Goal: Task Accomplishment & Management: Manage account settings

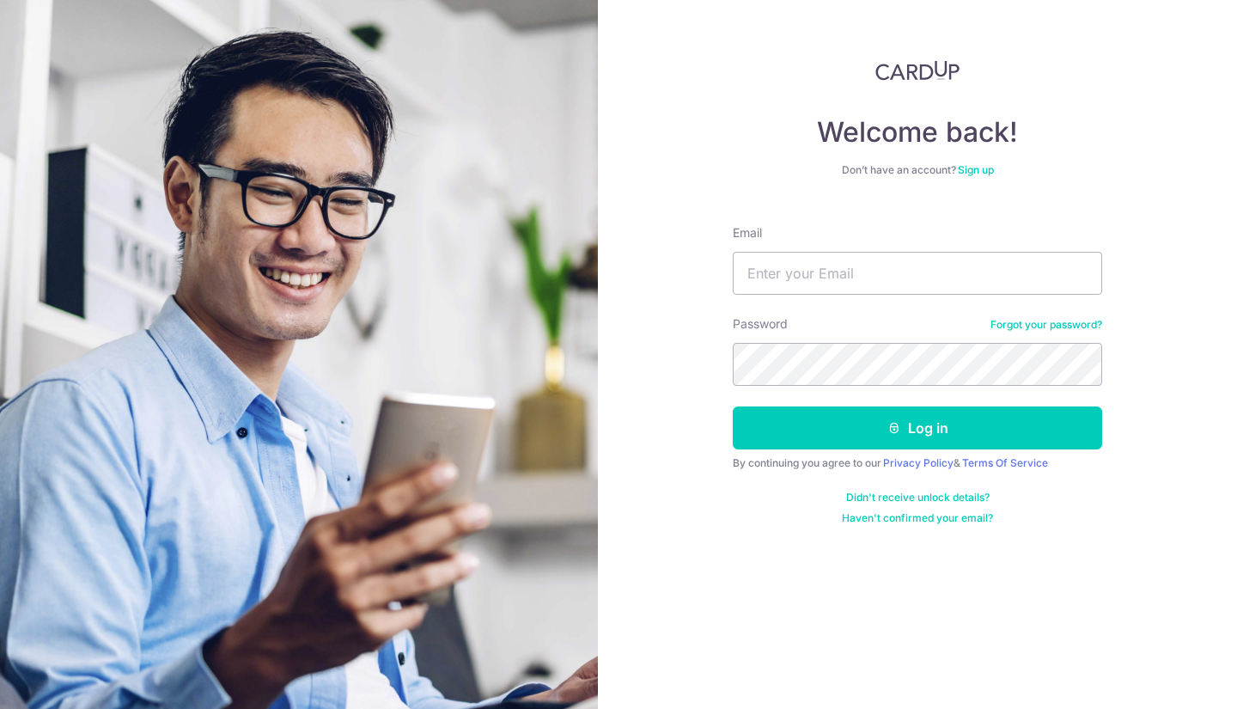
type input "[EMAIL_ADDRESS][DOMAIN_NAME]"
click at [733, 406] on button "Log in" at bounding box center [918, 427] width 370 height 43
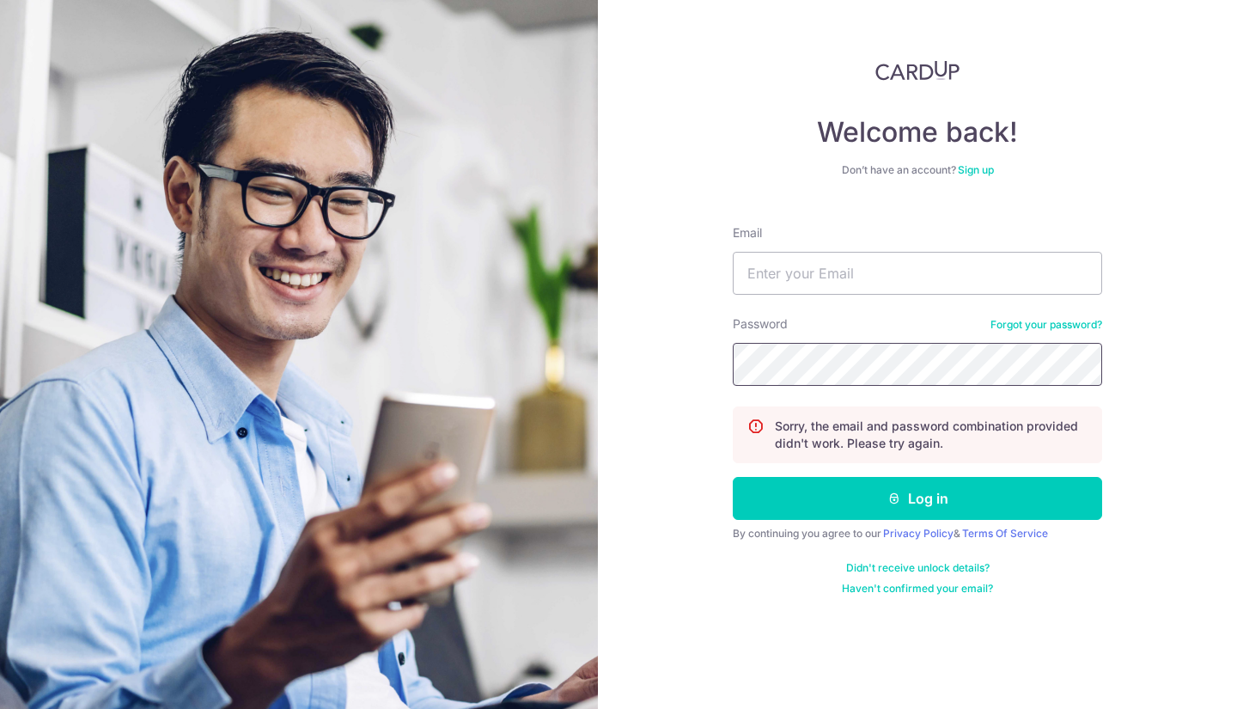
click at [733, 477] on button "Log in" at bounding box center [918, 498] width 370 height 43
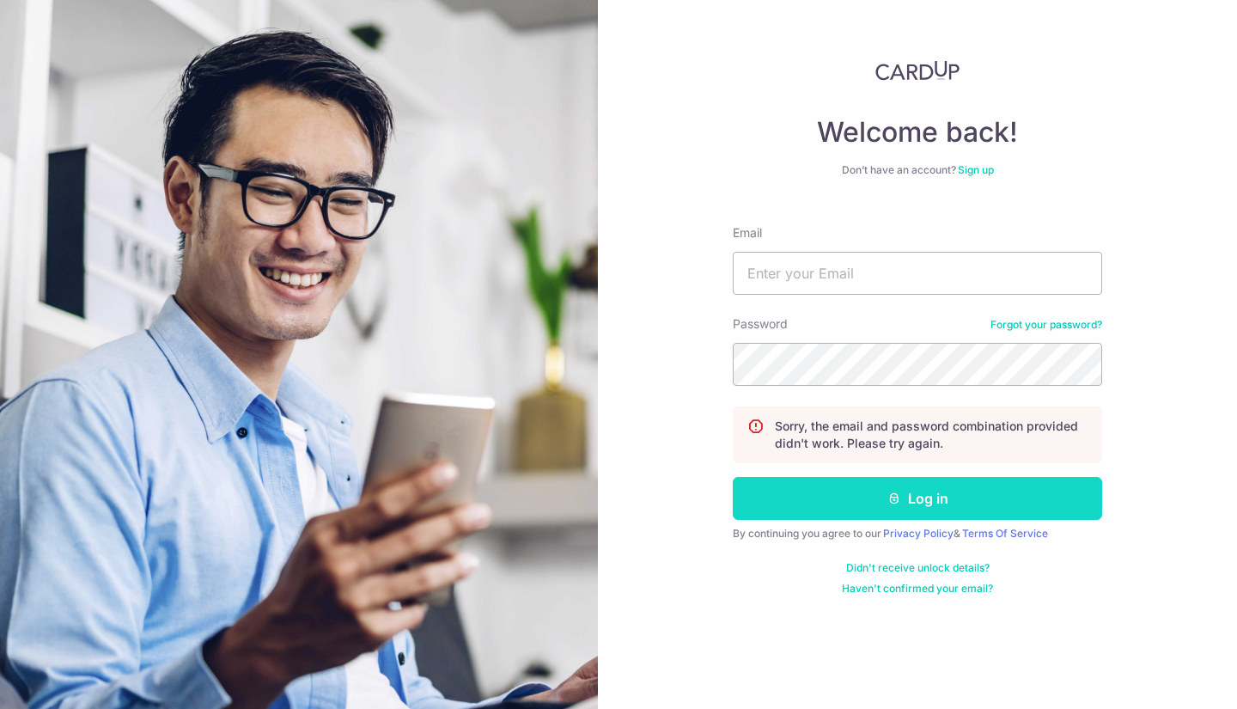
click at [915, 491] on button "Log in" at bounding box center [918, 498] width 370 height 43
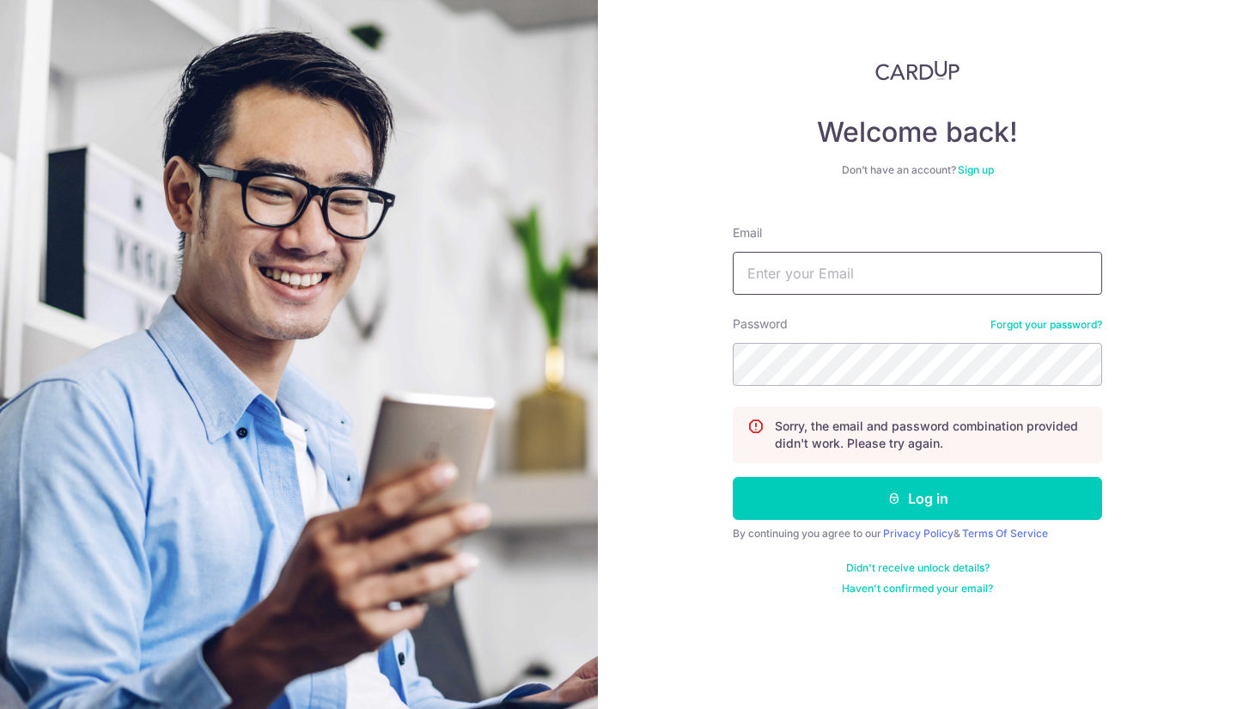
click at [827, 272] on input "Email" at bounding box center [918, 273] width 370 height 43
type input "[EMAIL_ADDRESS][DOMAIN_NAME]"
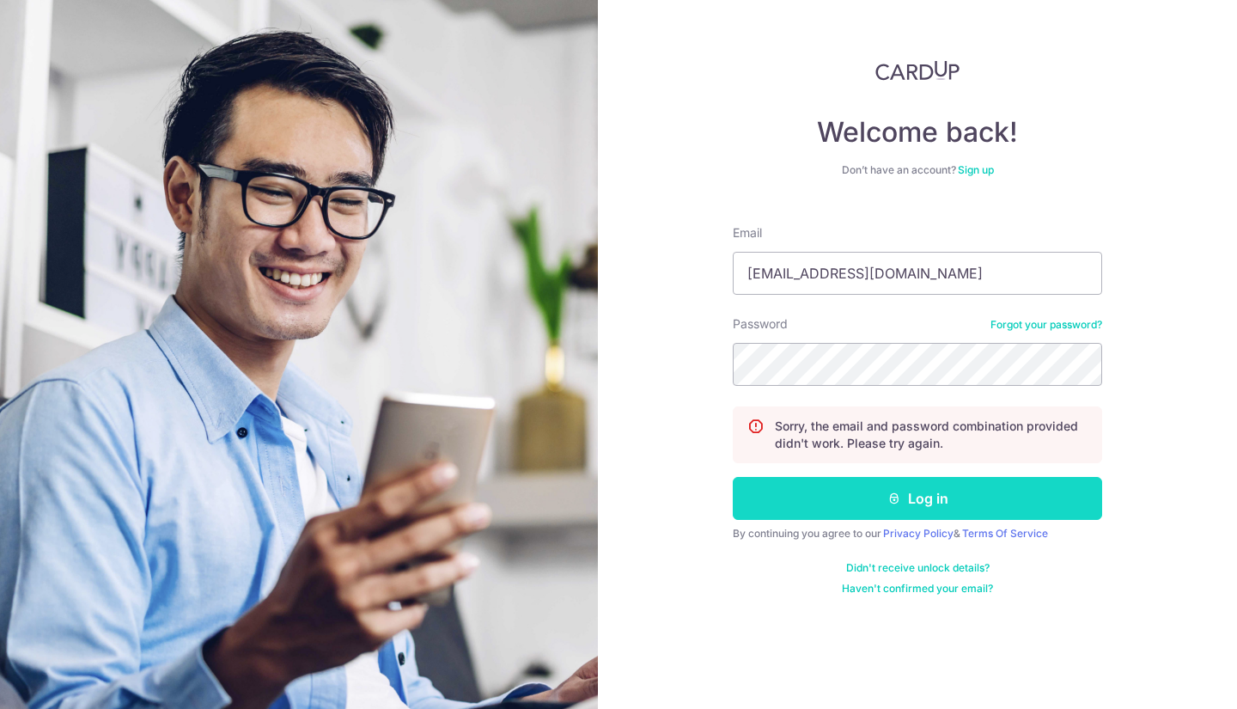
click at [979, 498] on button "Log in" at bounding box center [918, 498] width 370 height 43
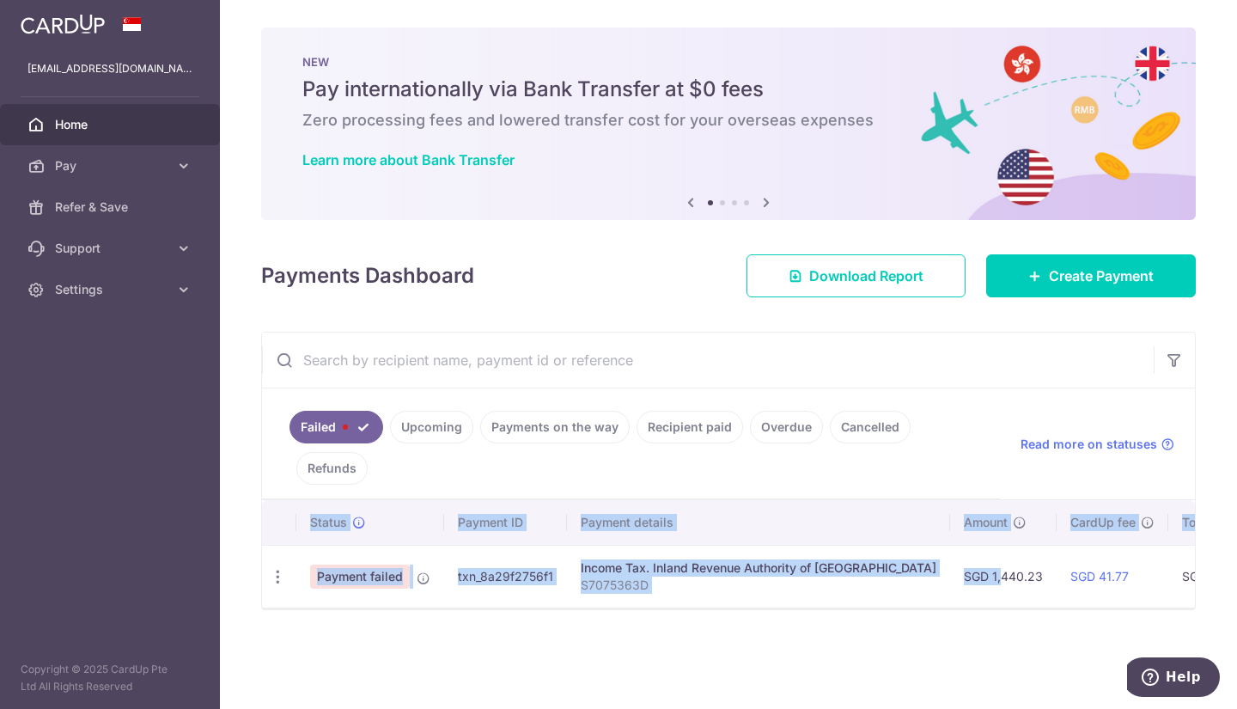
drag, startPoint x: 924, startPoint y: 606, endPoint x: 934, endPoint y: 609, distance: 10.9
click at [934, 608] on div "Status Payment ID Payment details Amount CardUp fee Total amt. Charge date Due …" at bounding box center [728, 553] width 933 height 107
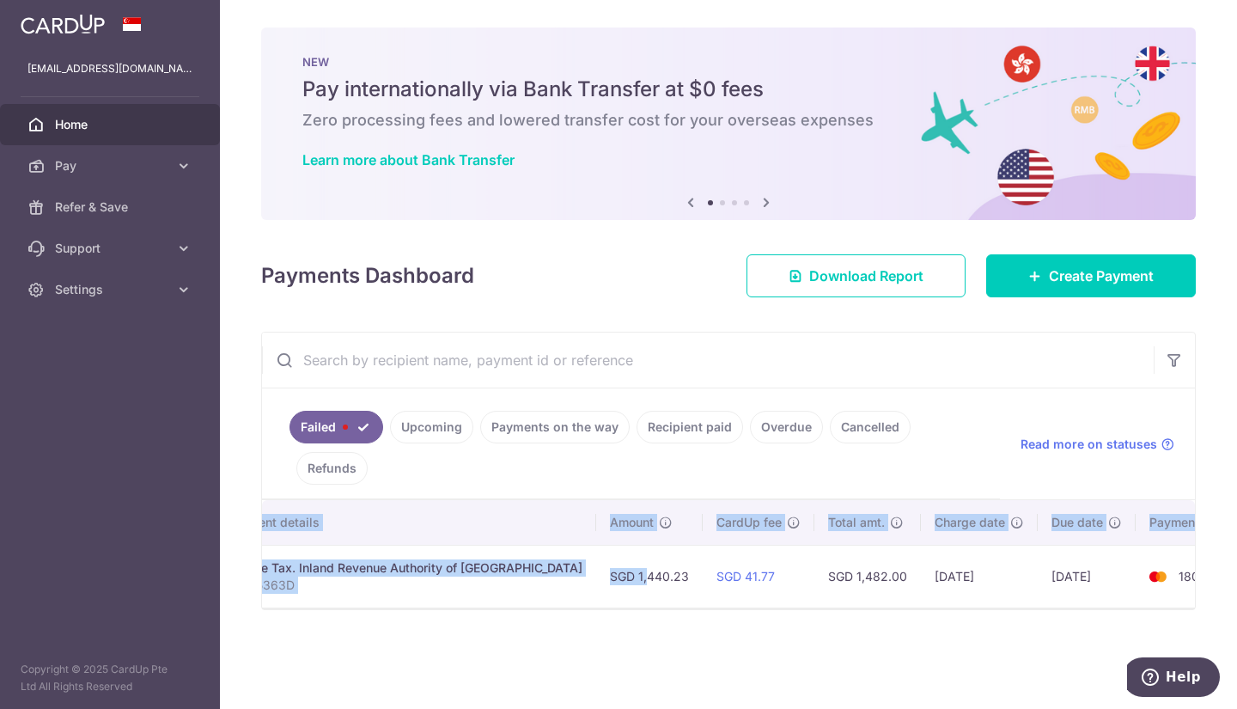
scroll to position [0, 58]
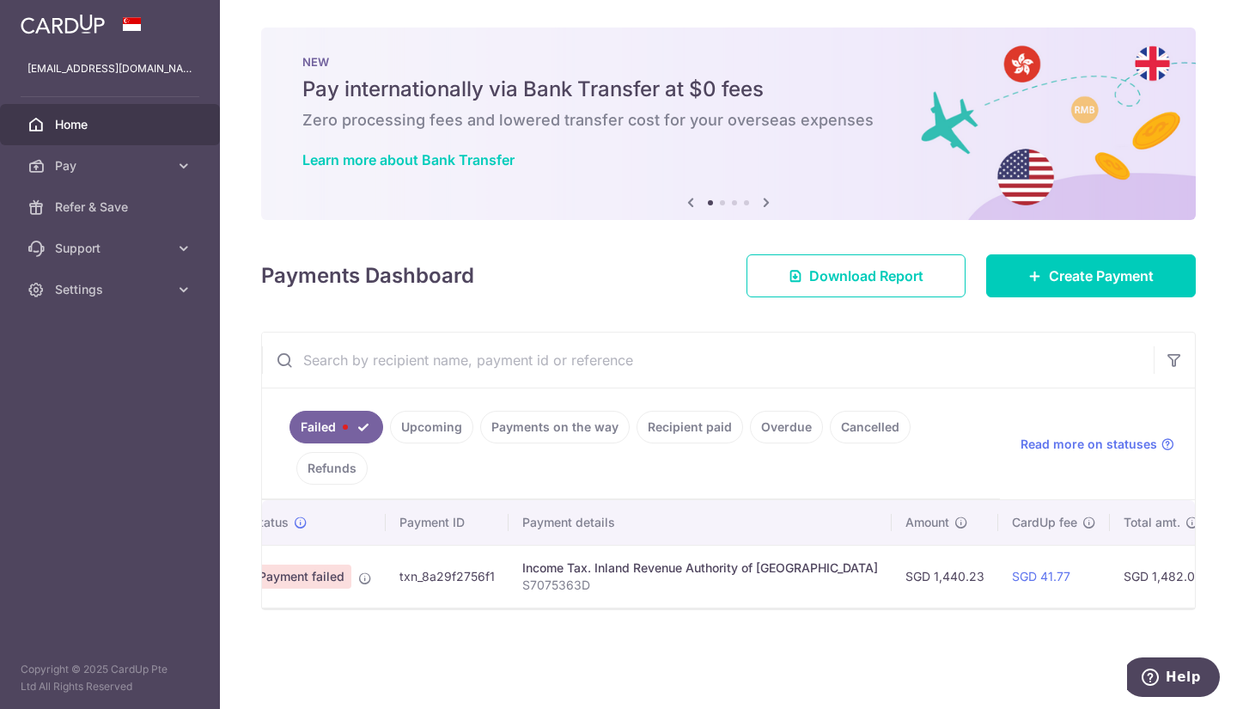
click at [433, 433] on link "Upcoming" at bounding box center [431, 427] width 83 height 33
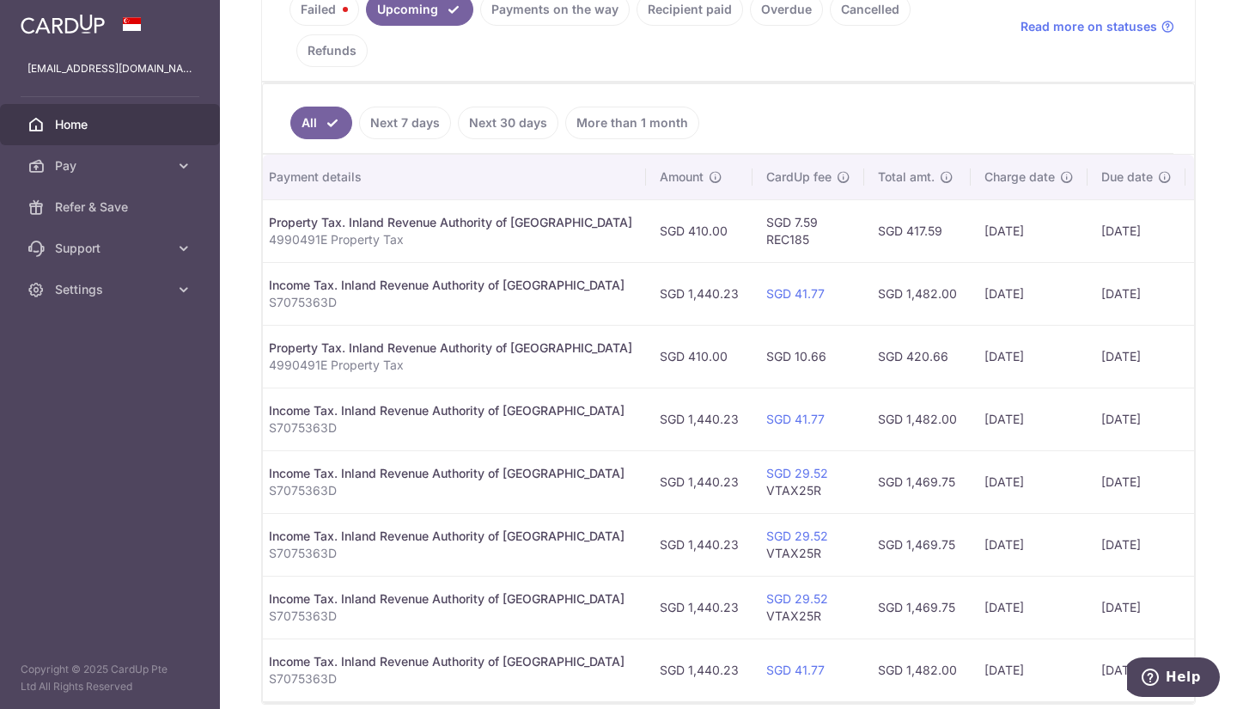
scroll to position [417, 0]
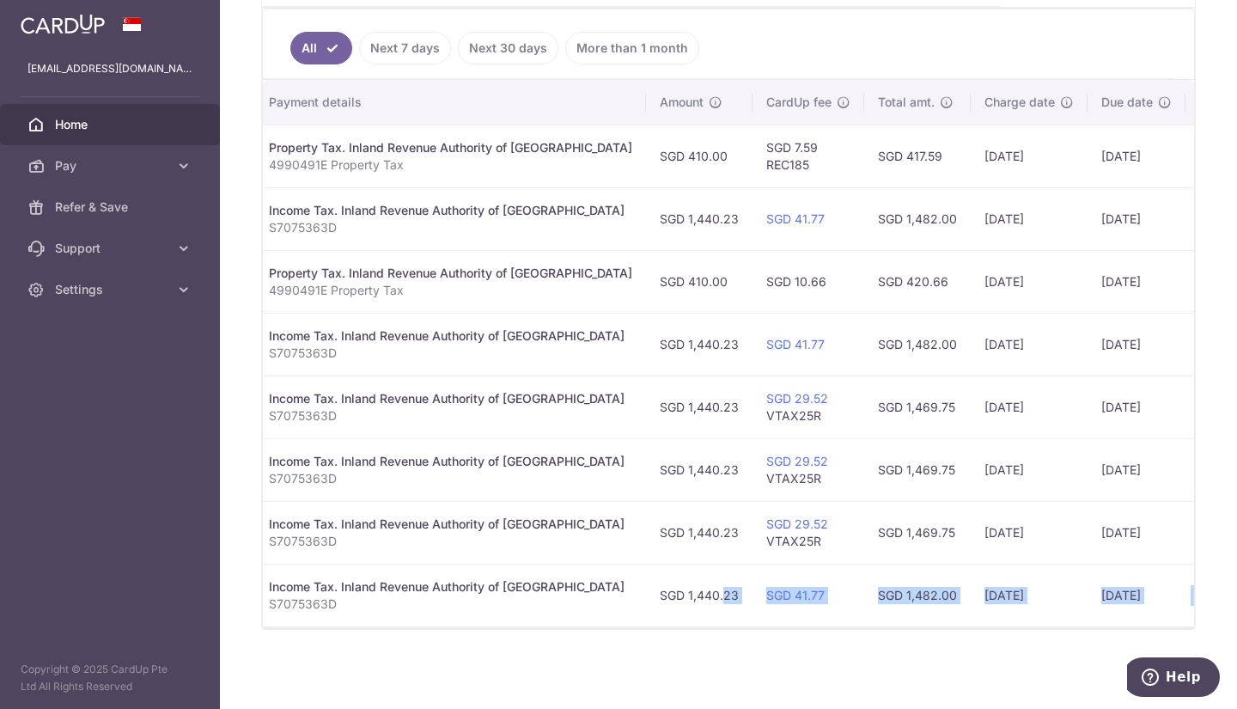
drag, startPoint x: 644, startPoint y: 701, endPoint x: 603, endPoint y: 702, distance: 40.4
click at [603, 702] on div "× Pause Schedule Pause all future payments in this series Pause just this one p…" at bounding box center [728, 354] width 1017 height 709
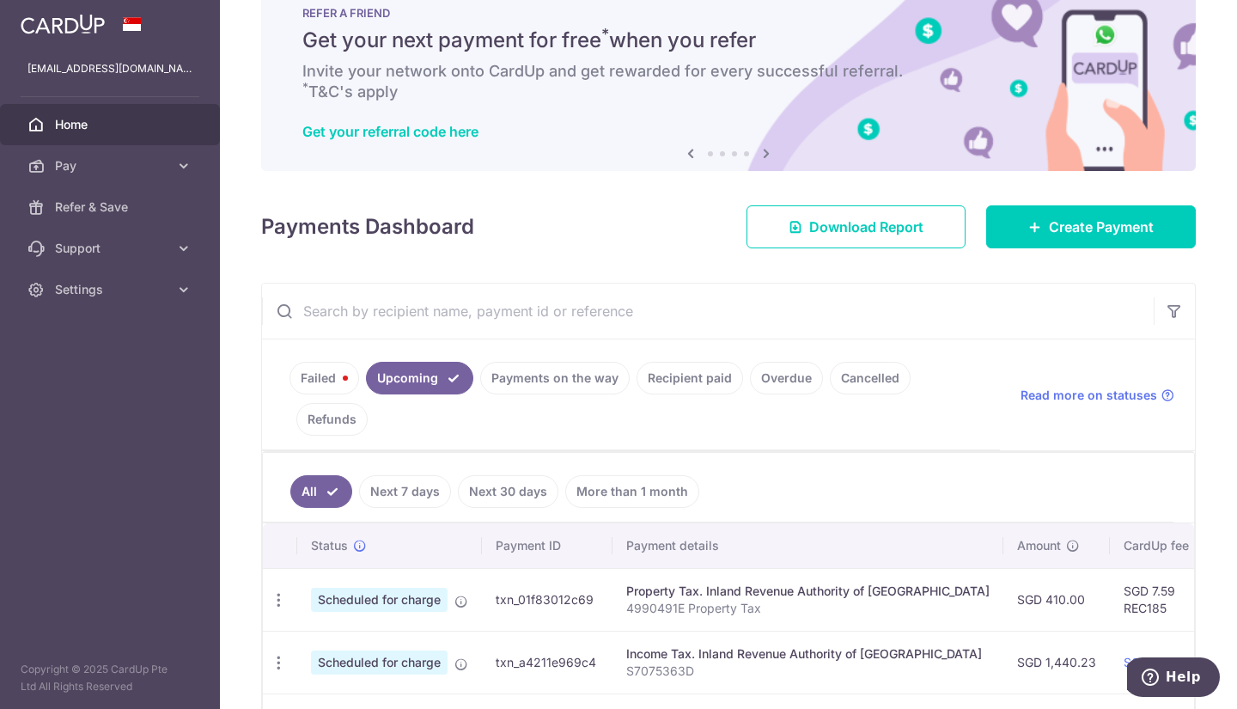
scroll to position [0, 0]
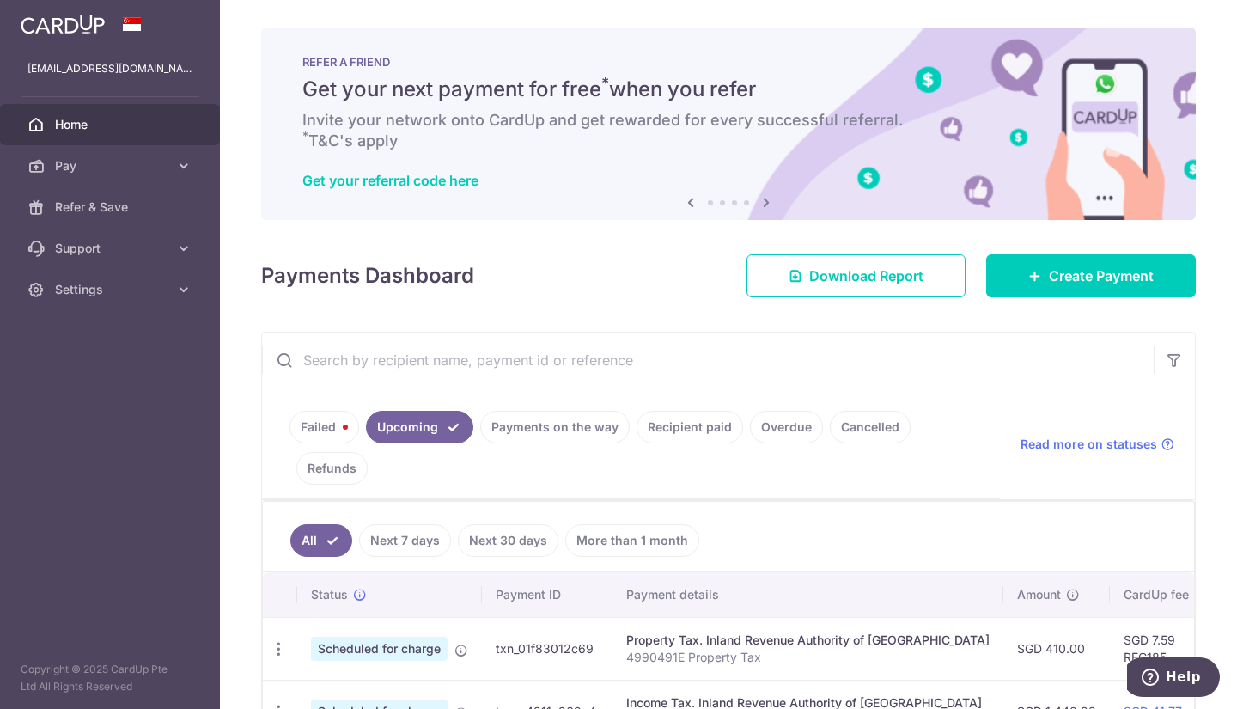
click at [315, 420] on link "Failed" at bounding box center [325, 427] width 70 height 33
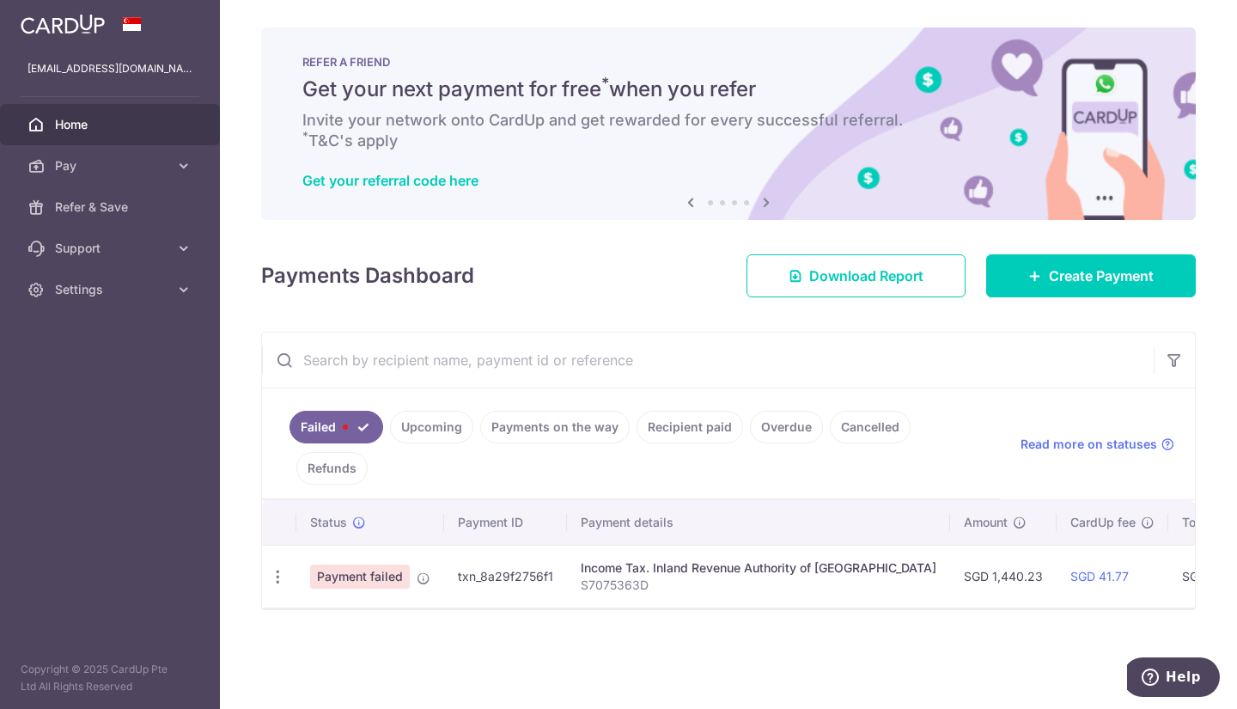
click at [708, 602] on td "Income Tax. Inland Revenue Authority of Singapore S7075363D" at bounding box center [758, 576] width 383 height 63
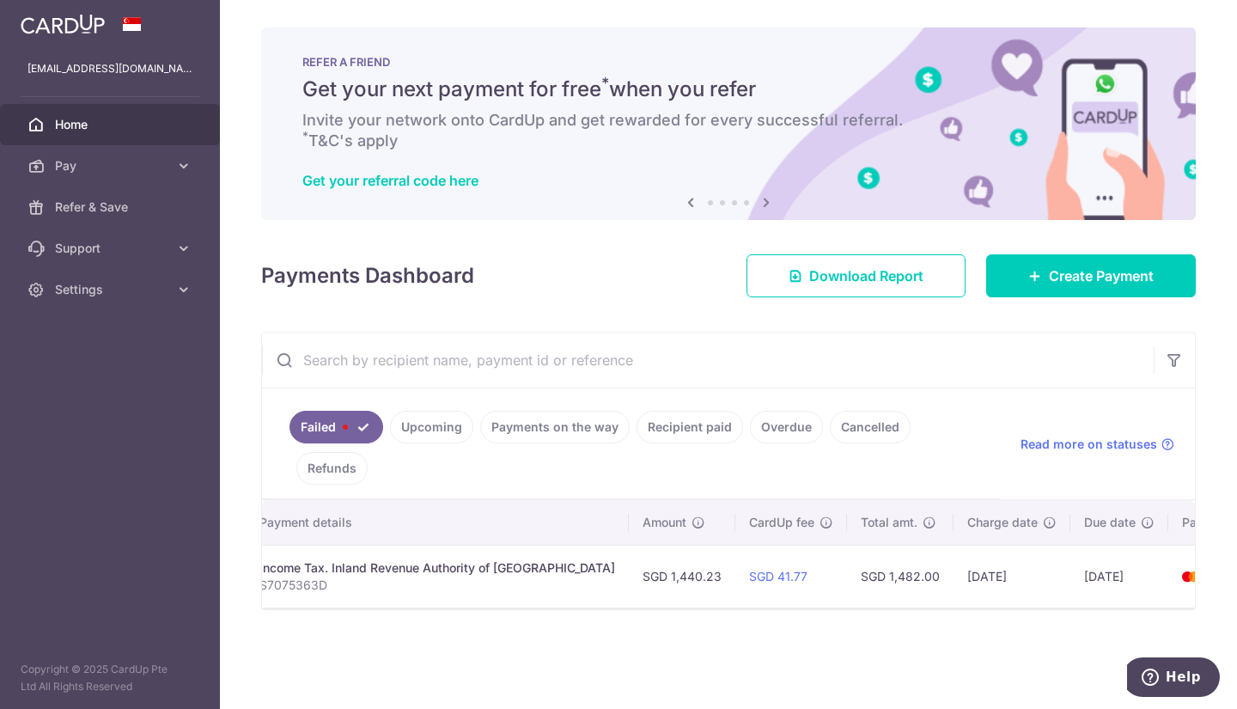
scroll to position [0, 354]
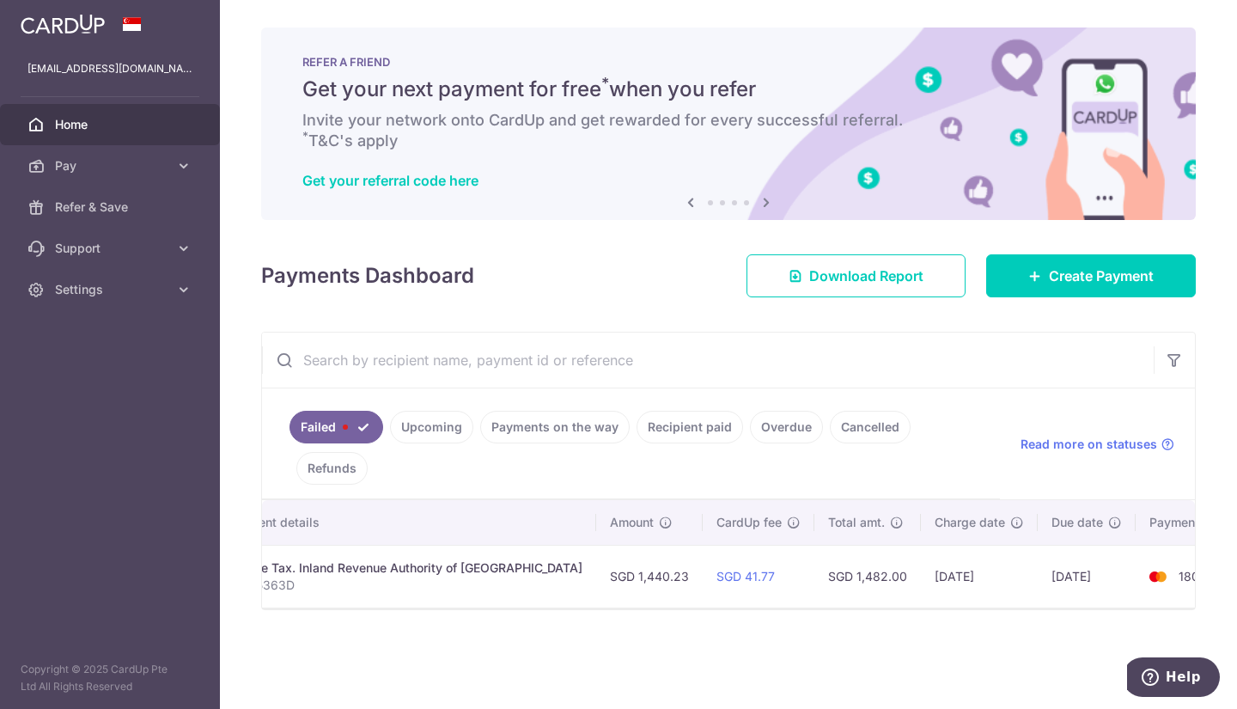
click at [1160, 554] on td "1805" at bounding box center [1201, 576] width 131 height 63
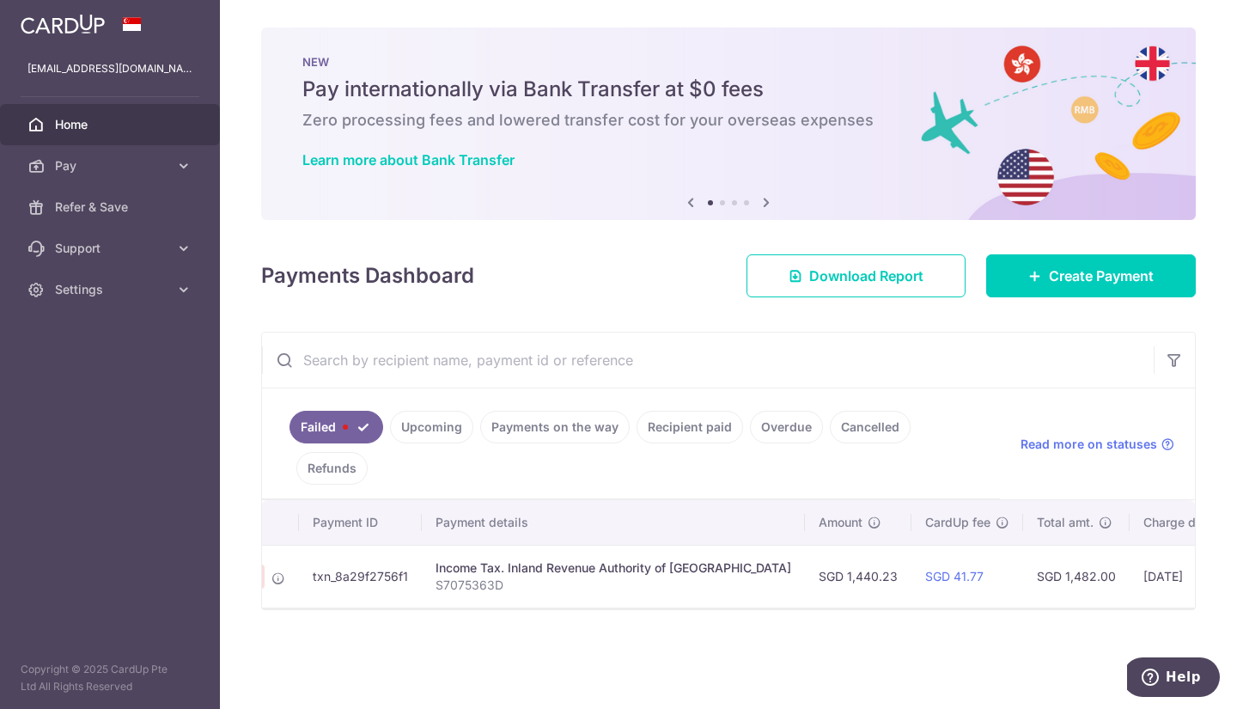
scroll to position [0, 0]
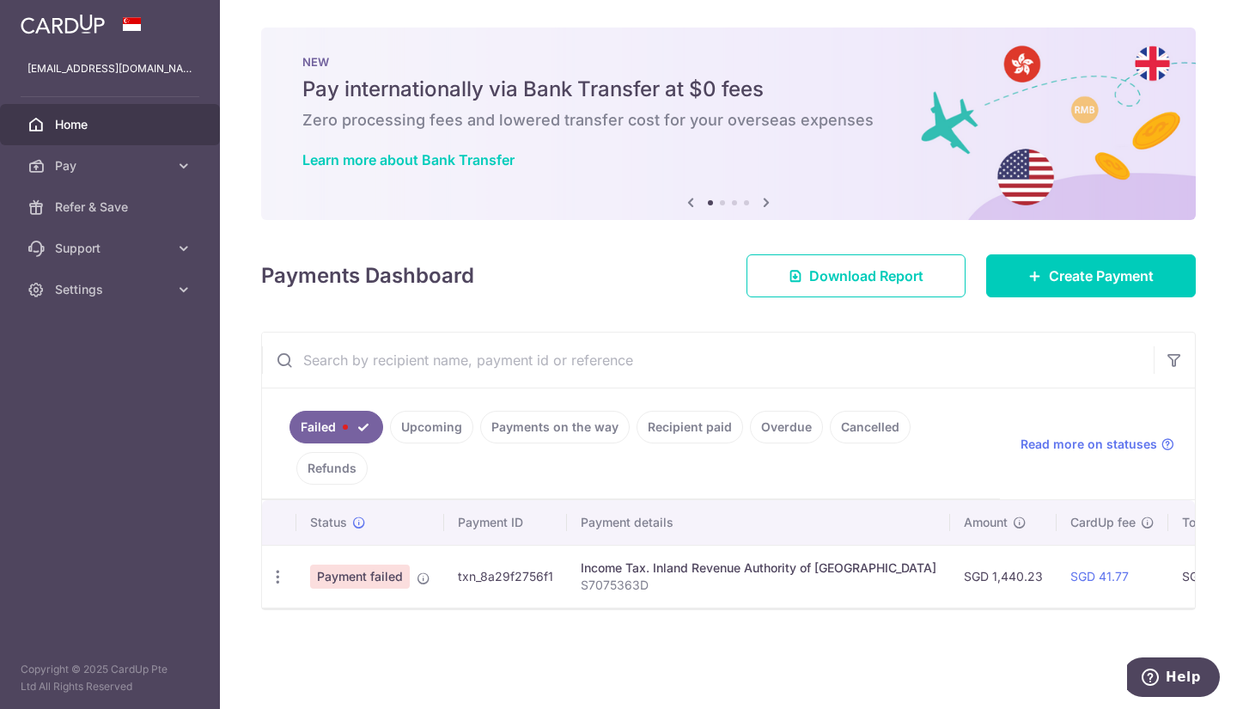
click at [376, 573] on span "Payment failed" at bounding box center [360, 577] width 100 height 24
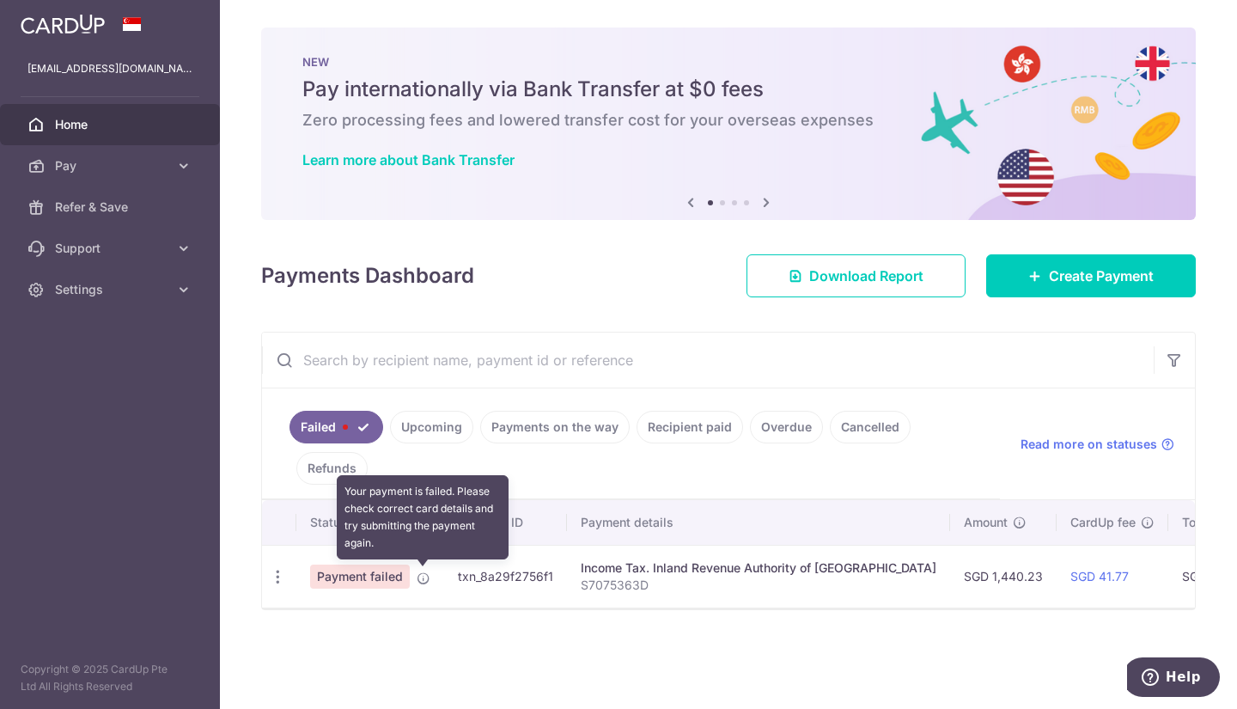
click at [422, 577] on icon at bounding box center [424, 578] width 14 height 14
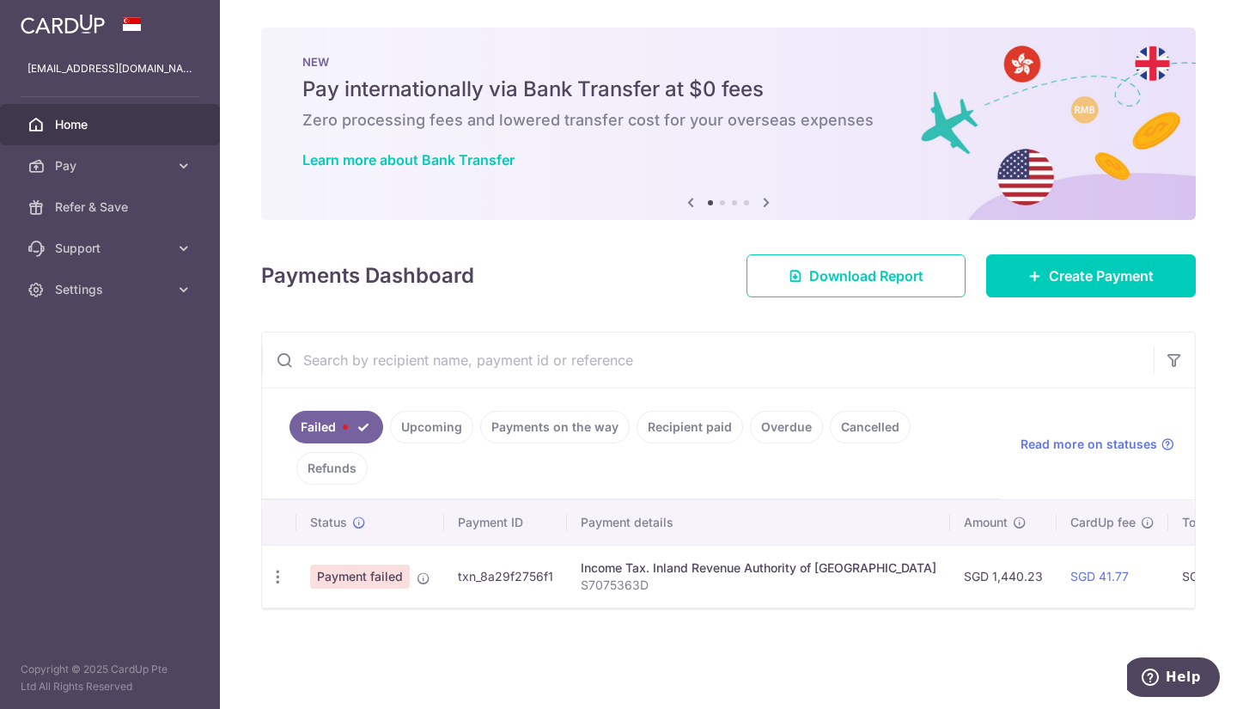
click at [541, 557] on td "txn_8a29f2756f1" at bounding box center [505, 576] width 123 height 63
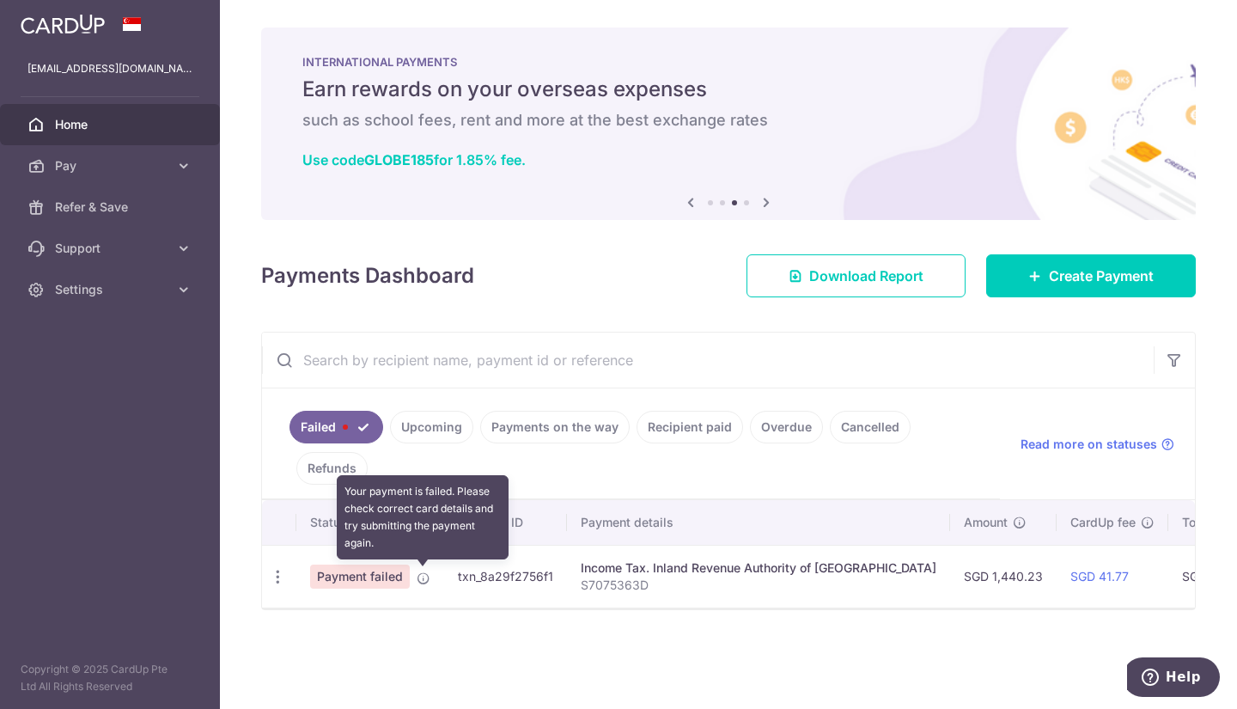
click at [419, 576] on icon at bounding box center [424, 578] width 14 height 14
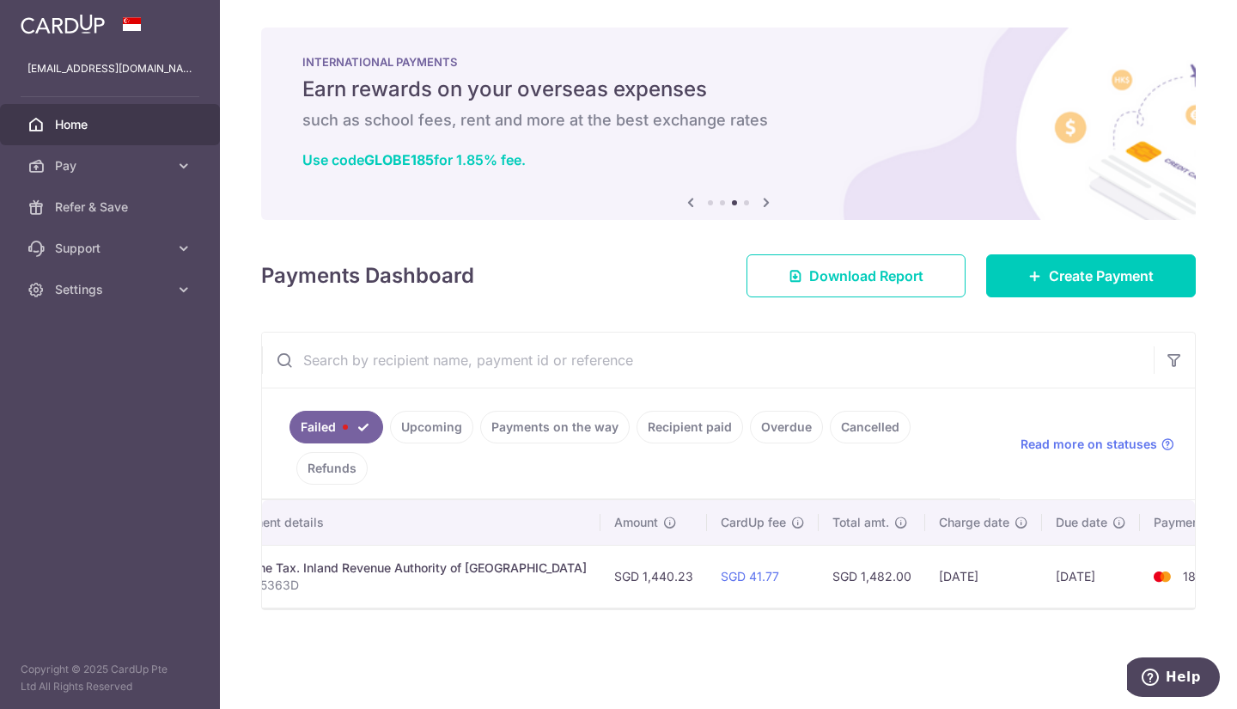
scroll to position [0, 354]
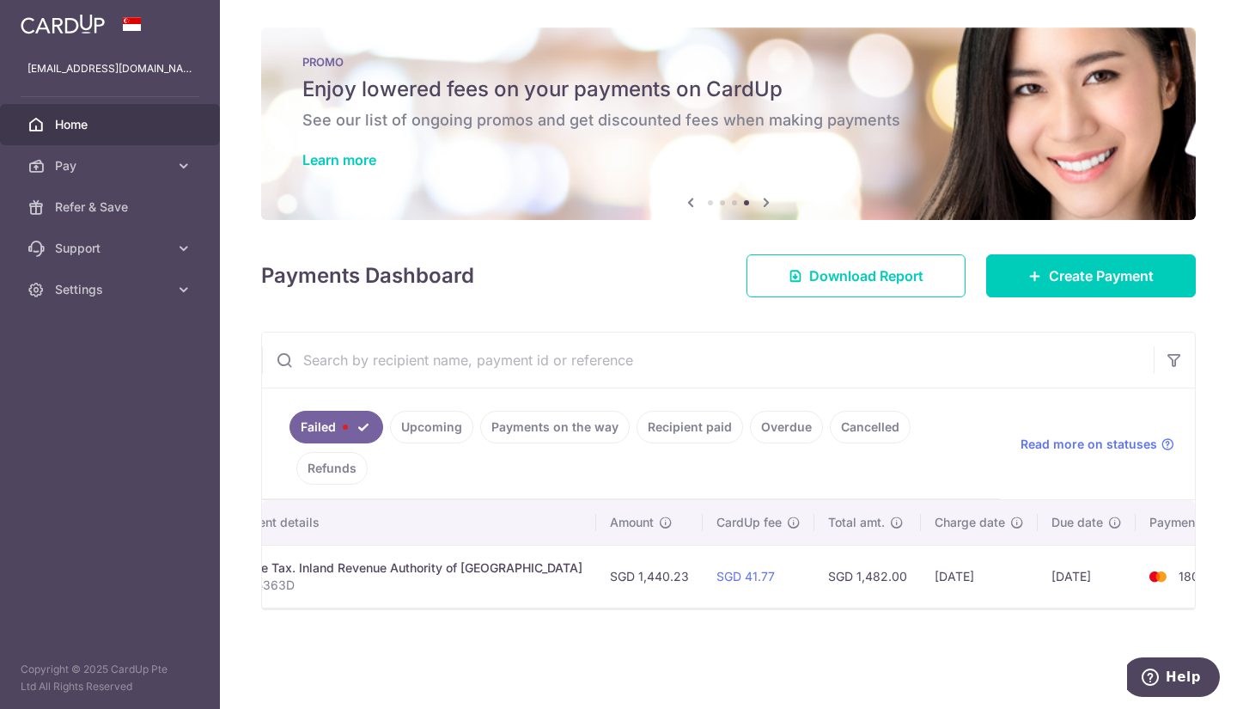
drag, startPoint x: 728, startPoint y: 607, endPoint x: 613, endPoint y: 607, distance: 115.2
click at [613, 607] on tr "Update payment Payment failed txn_8a29f2756f1 Income Tax. Inland Revenue Author…" at bounding box center [587, 576] width 1359 height 63
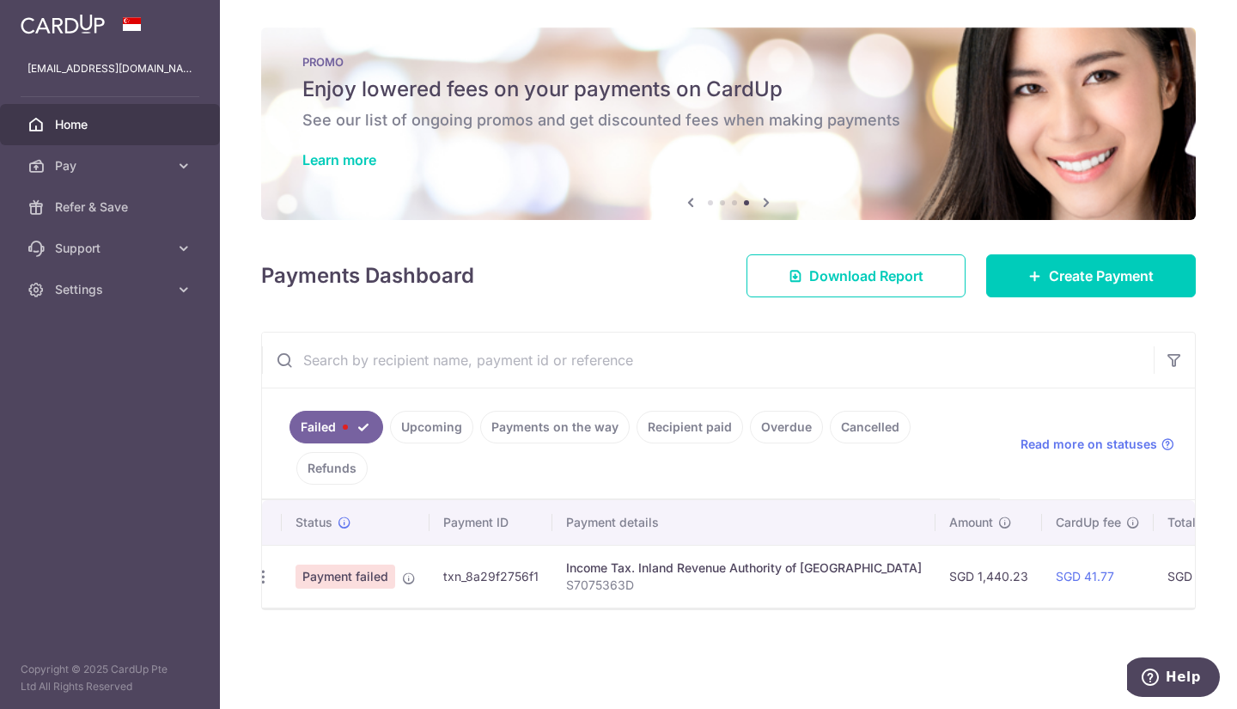
scroll to position [0, 0]
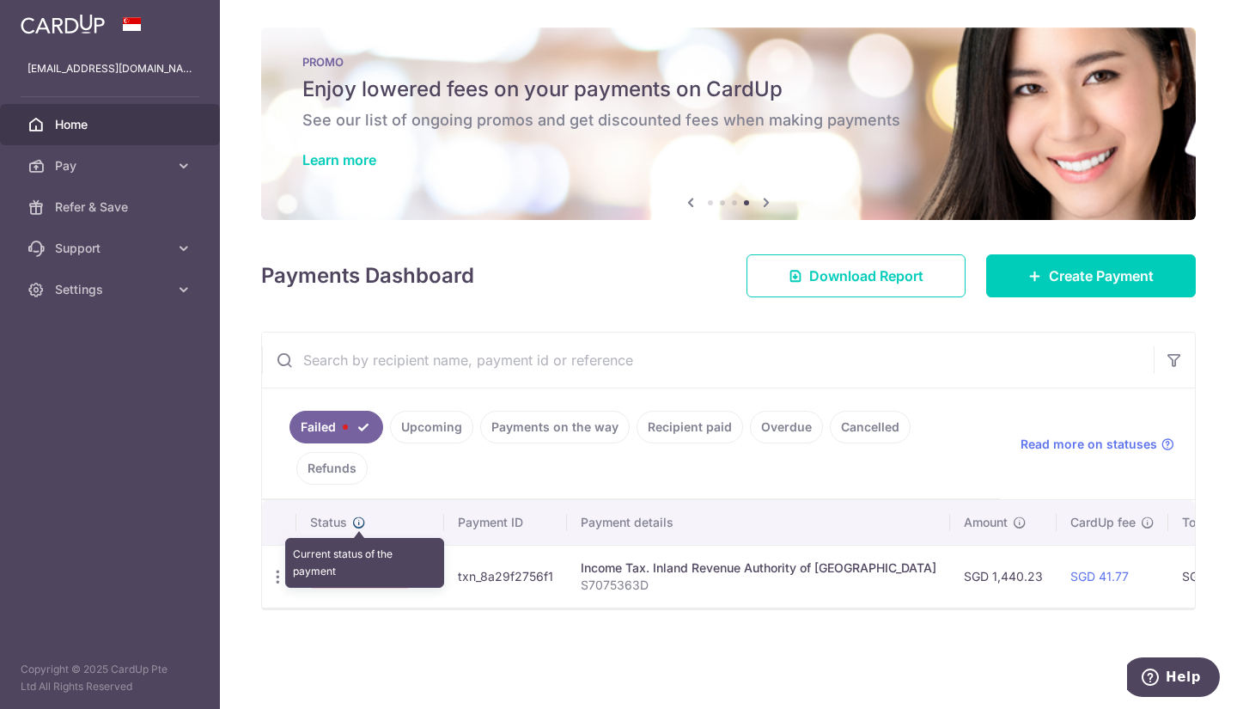
click at [358, 524] on icon at bounding box center [359, 523] width 14 height 14
click at [280, 573] on icon "button" at bounding box center [278, 577] width 18 height 18
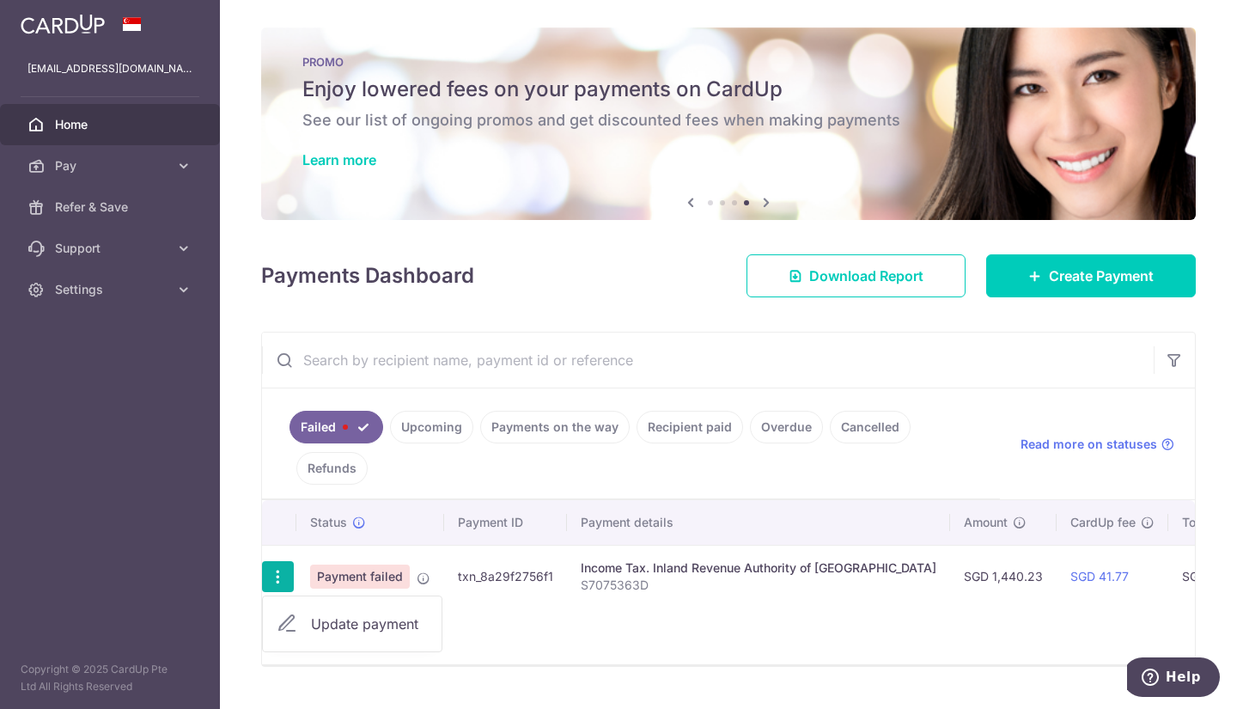
click at [338, 626] on span "Update payment" at bounding box center [369, 624] width 117 height 21
radio input "true"
type input "1,440.23"
type input "S7075363D"
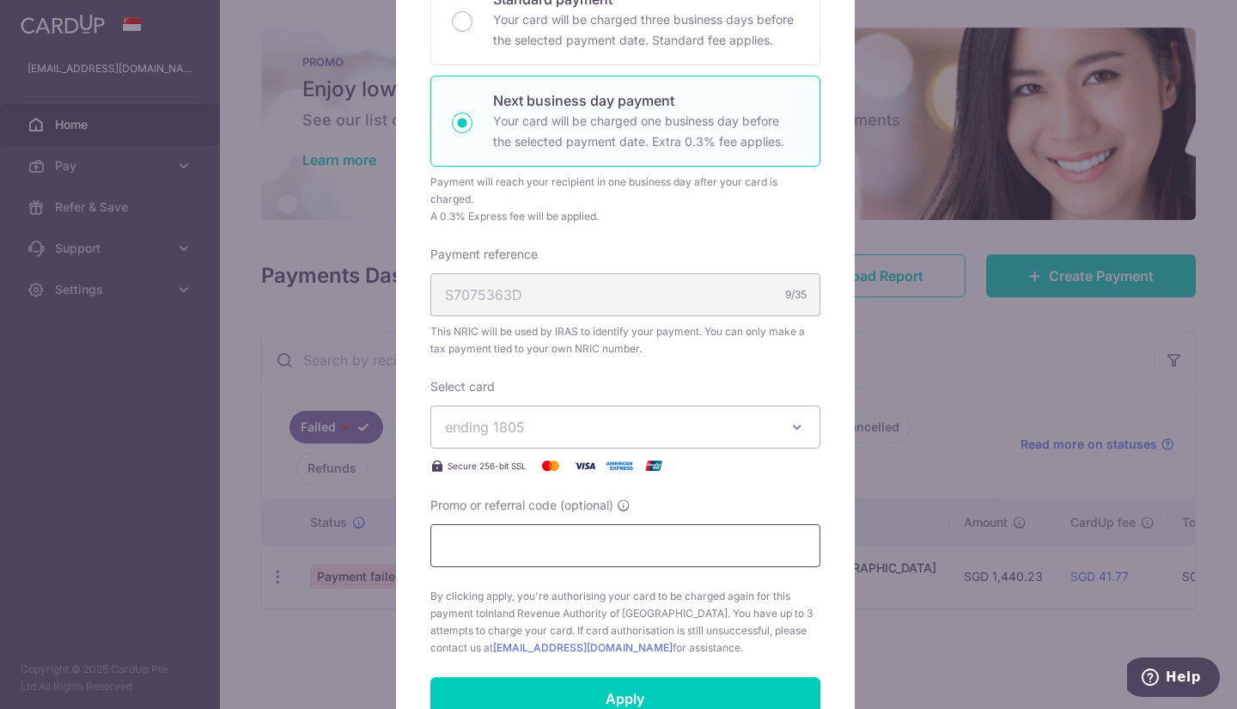
scroll to position [332, 0]
click at [497, 422] on span "ending 1805" at bounding box center [485, 426] width 80 height 17
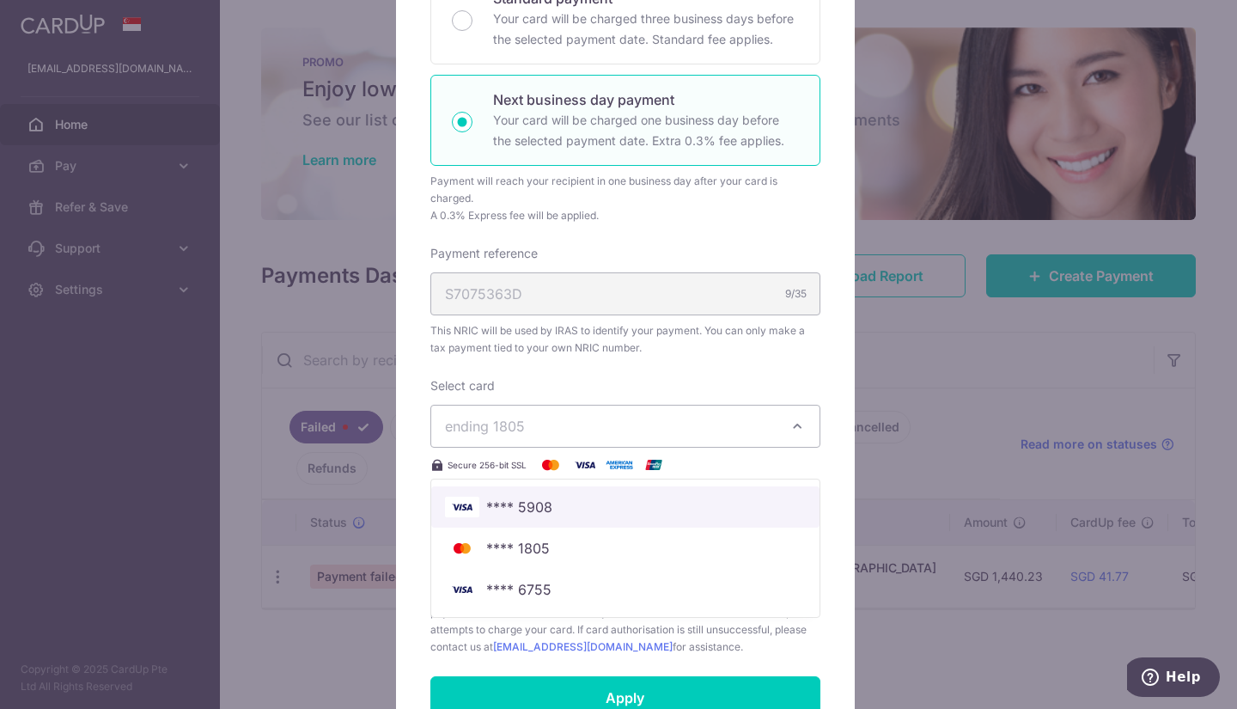
click at [509, 509] on span "**** 5908" at bounding box center [519, 507] width 66 height 21
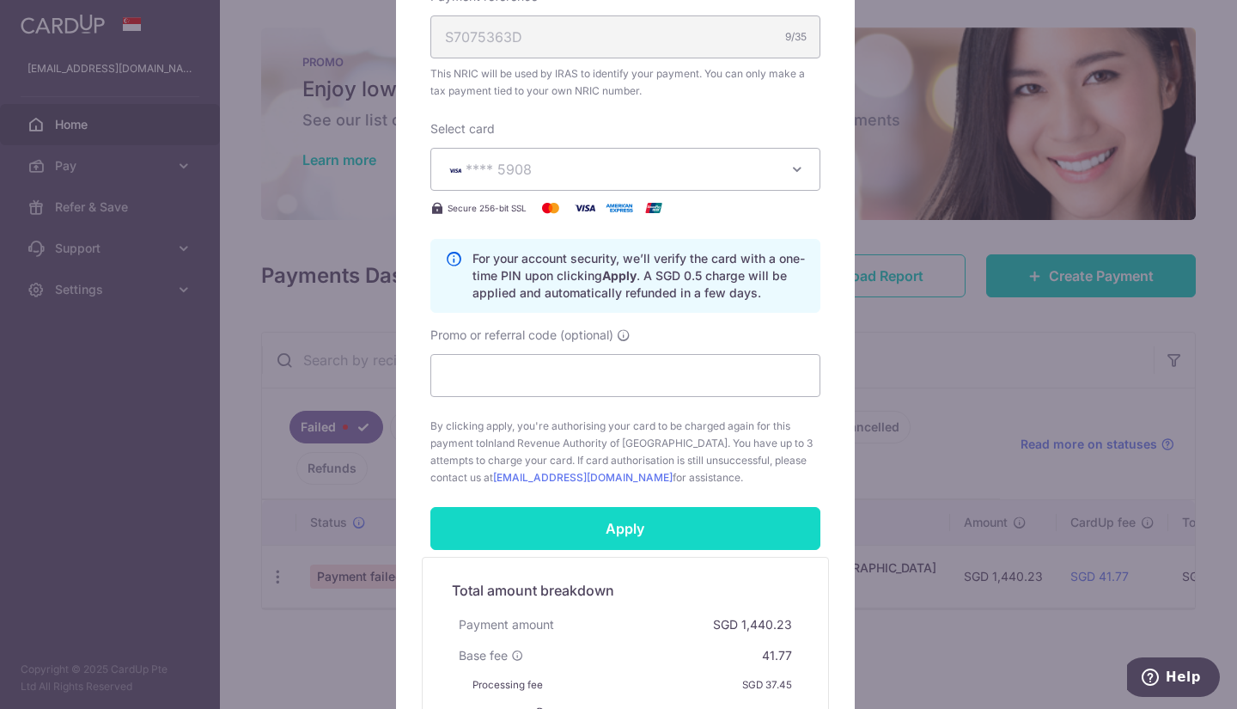
scroll to position [590, 0]
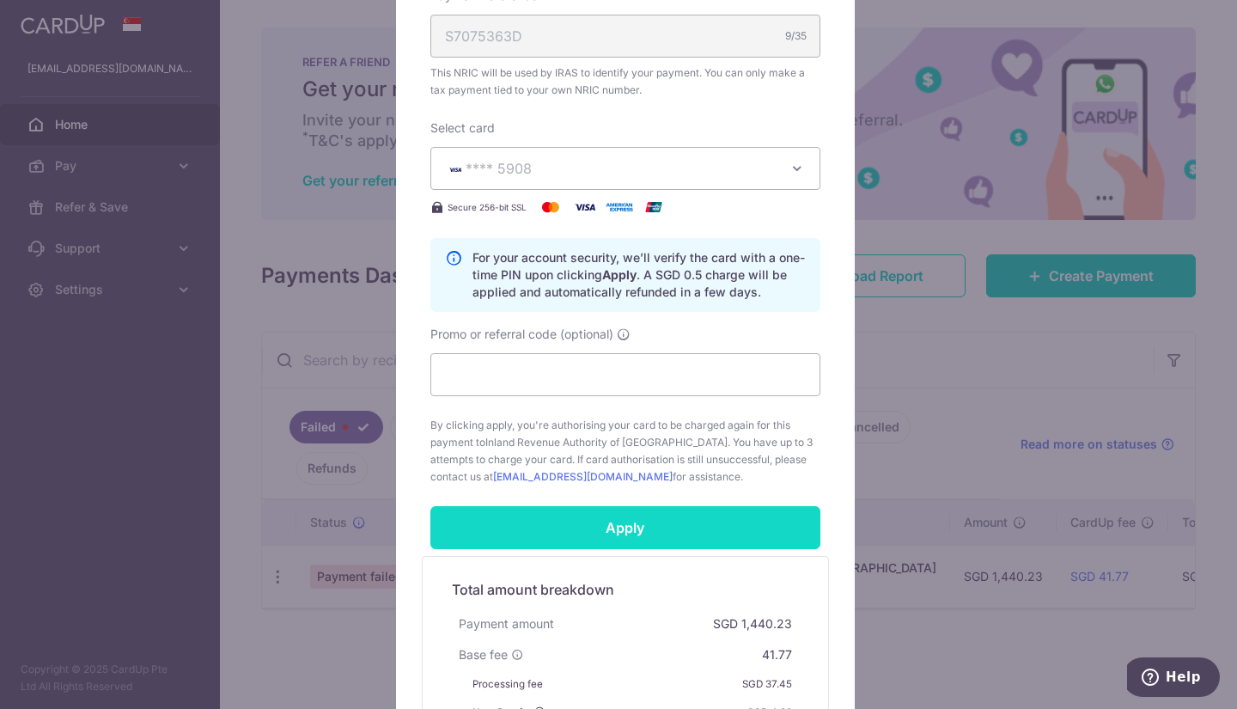
click at [590, 520] on input "Apply" at bounding box center [626, 527] width 390 height 43
click at [618, 533] on input "Apply" at bounding box center [626, 527] width 390 height 43
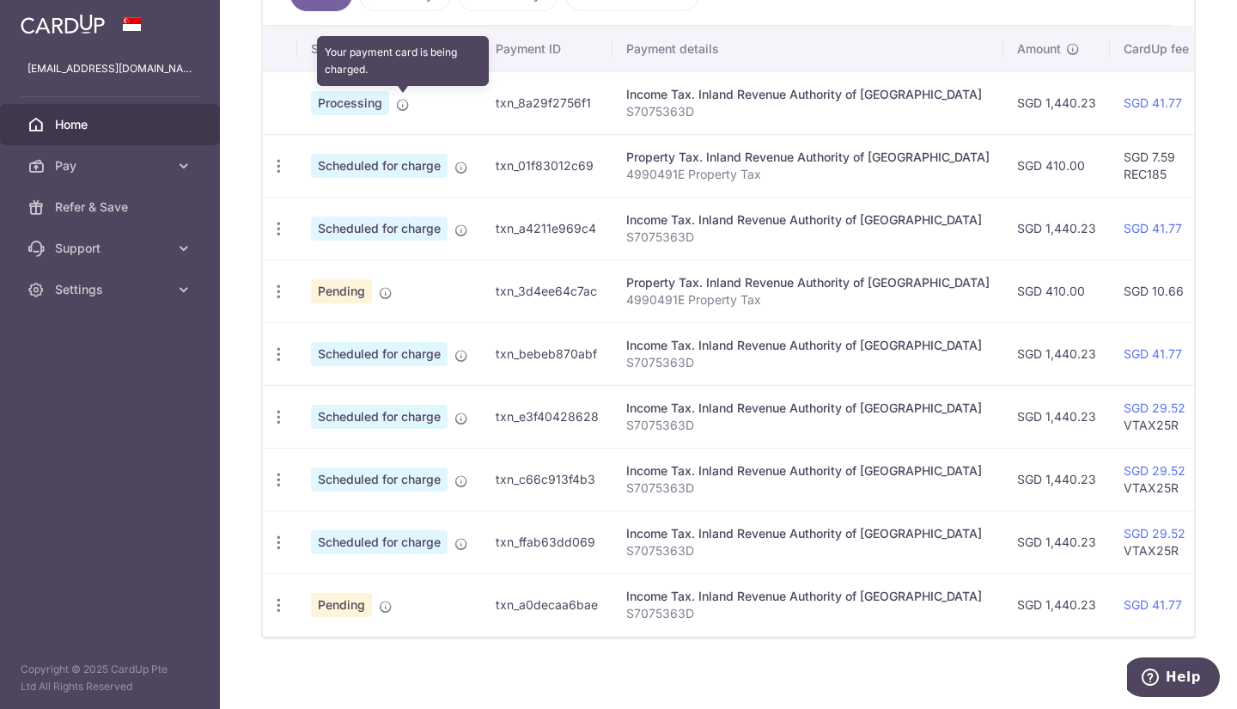
click at [400, 105] on icon at bounding box center [403, 105] width 14 height 14
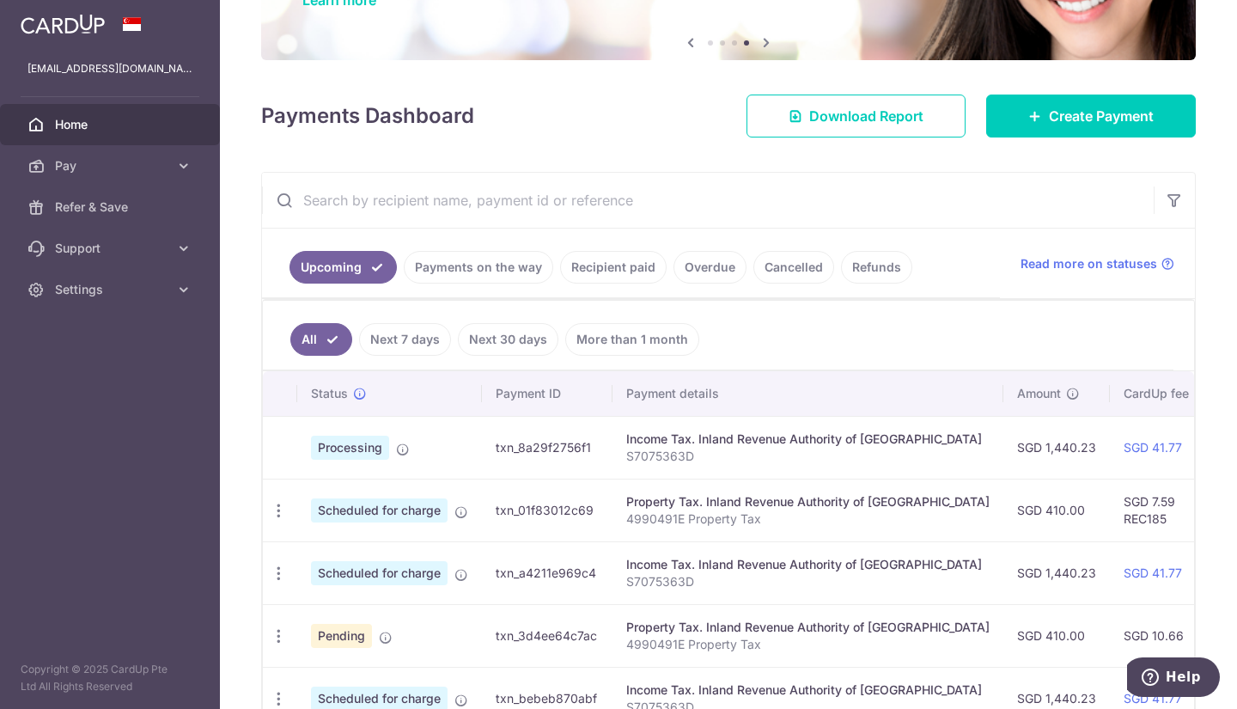
scroll to position [160, 0]
click at [692, 431] on div "Income Tax. Inland Revenue Authority of [GEOGRAPHIC_DATA]" at bounding box center [808, 439] width 364 height 17
click at [284, 510] on icon "button" at bounding box center [279, 511] width 18 height 18
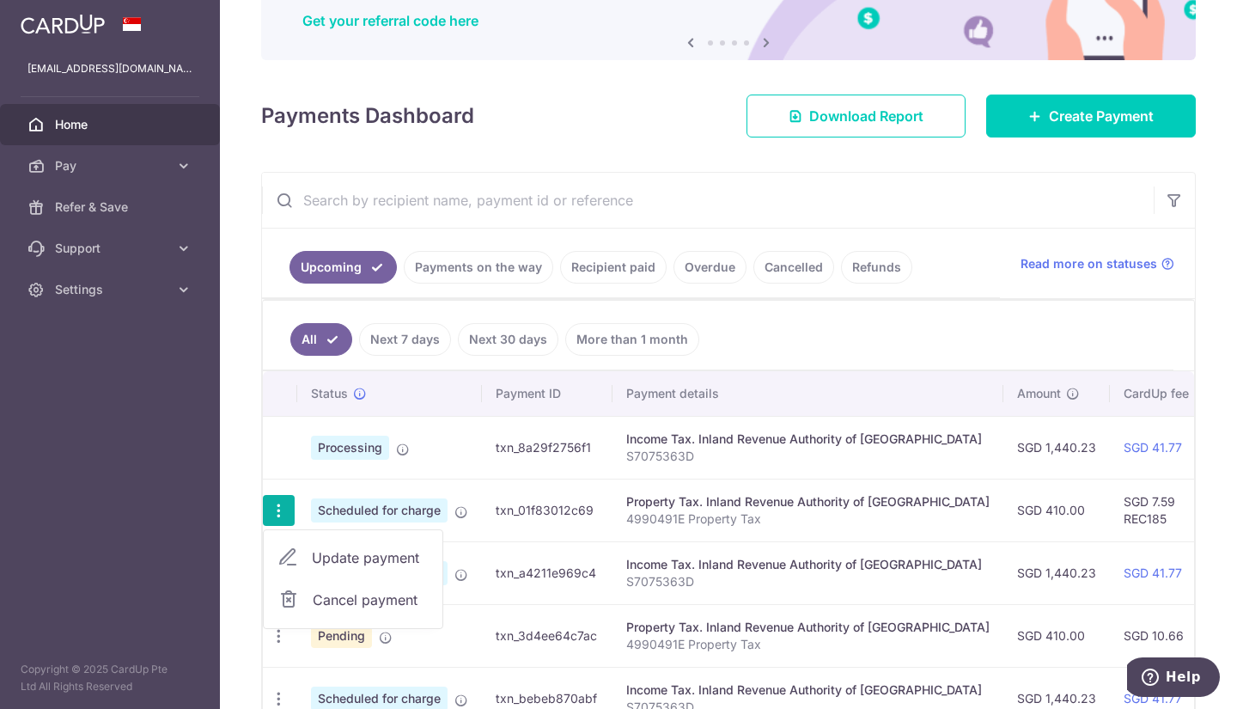
click at [786, 530] on td "Property Tax. Inland Revenue Authority of [GEOGRAPHIC_DATA] 4990491E Property T…" at bounding box center [808, 510] width 391 height 63
click at [350, 444] on span "Processing" at bounding box center [350, 448] width 78 height 24
click at [412, 451] on td "Processing" at bounding box center [389, 447] width 185 height 63
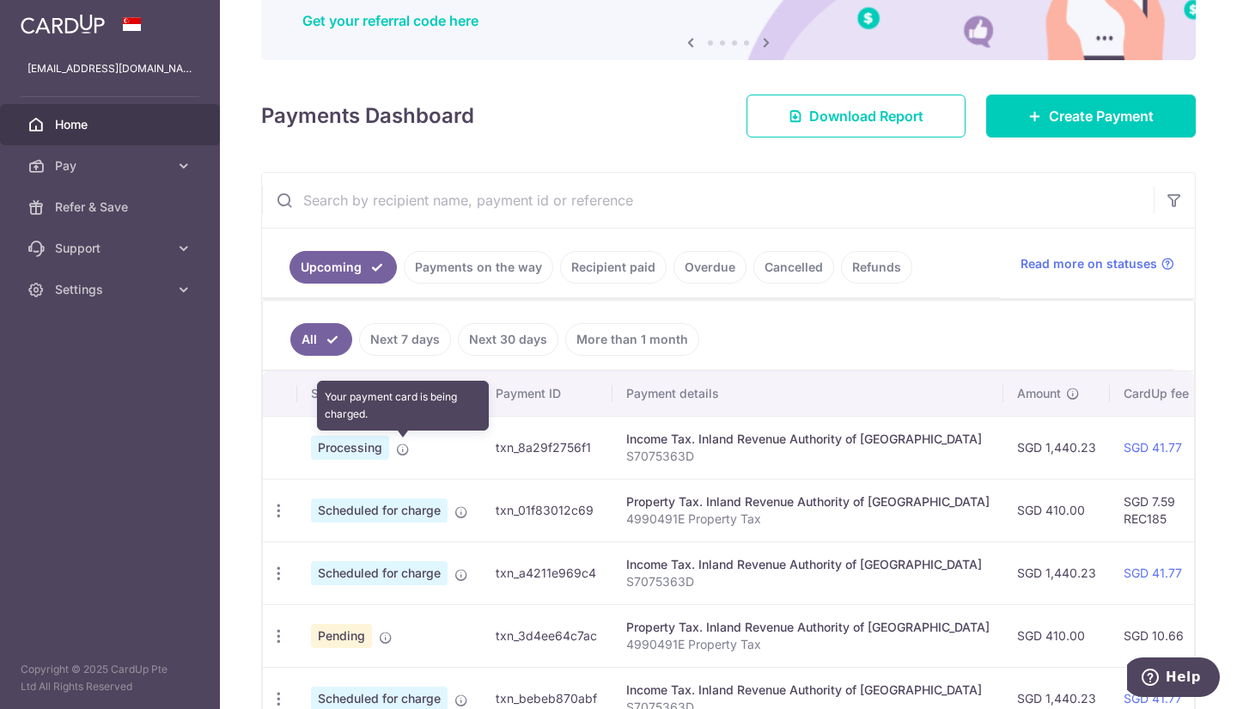
click at [402, 444] on icon at bounding box center [403, 450] width 14 height 14
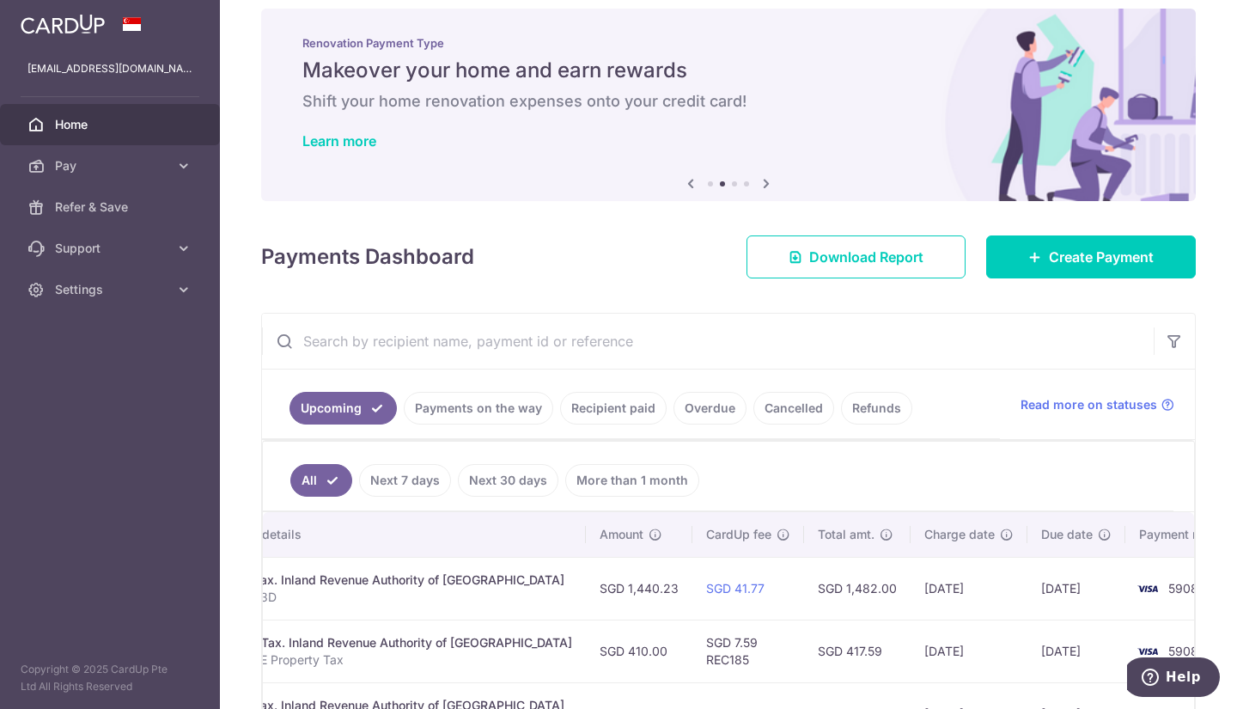
scroll to position [21, 0]
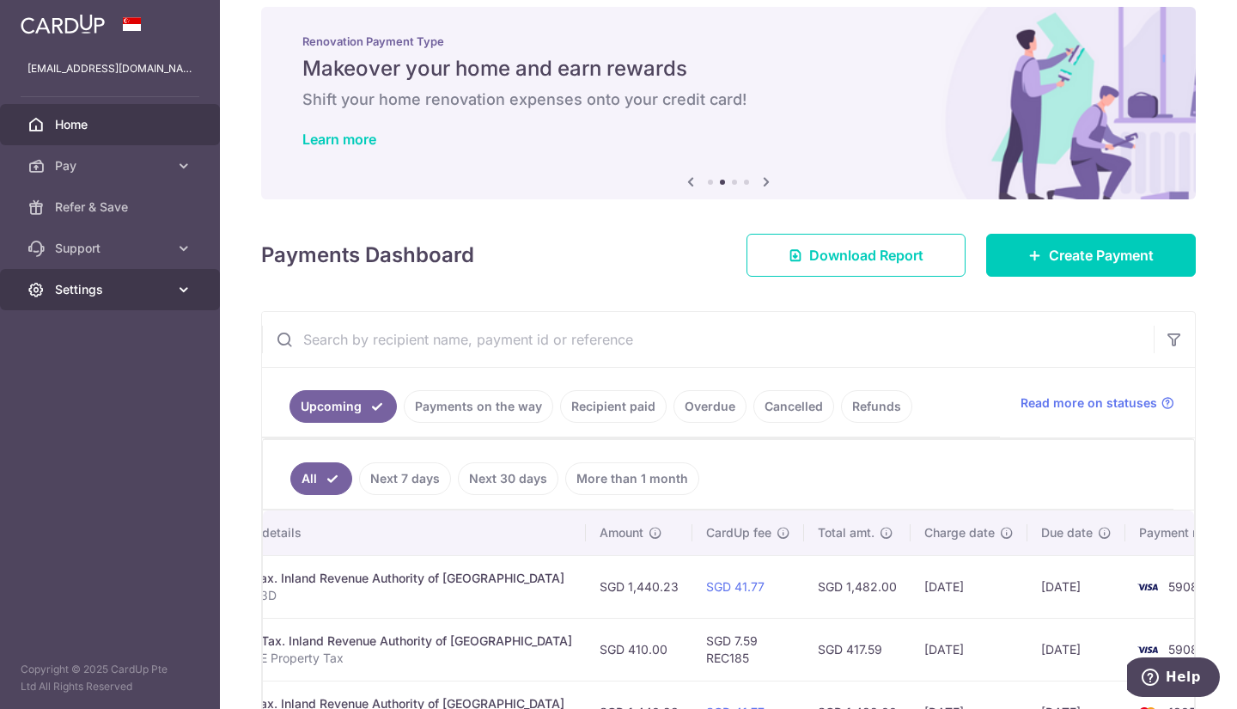
click at [186, 283] on icon at bounding box center [183, 289] width 17 height 17
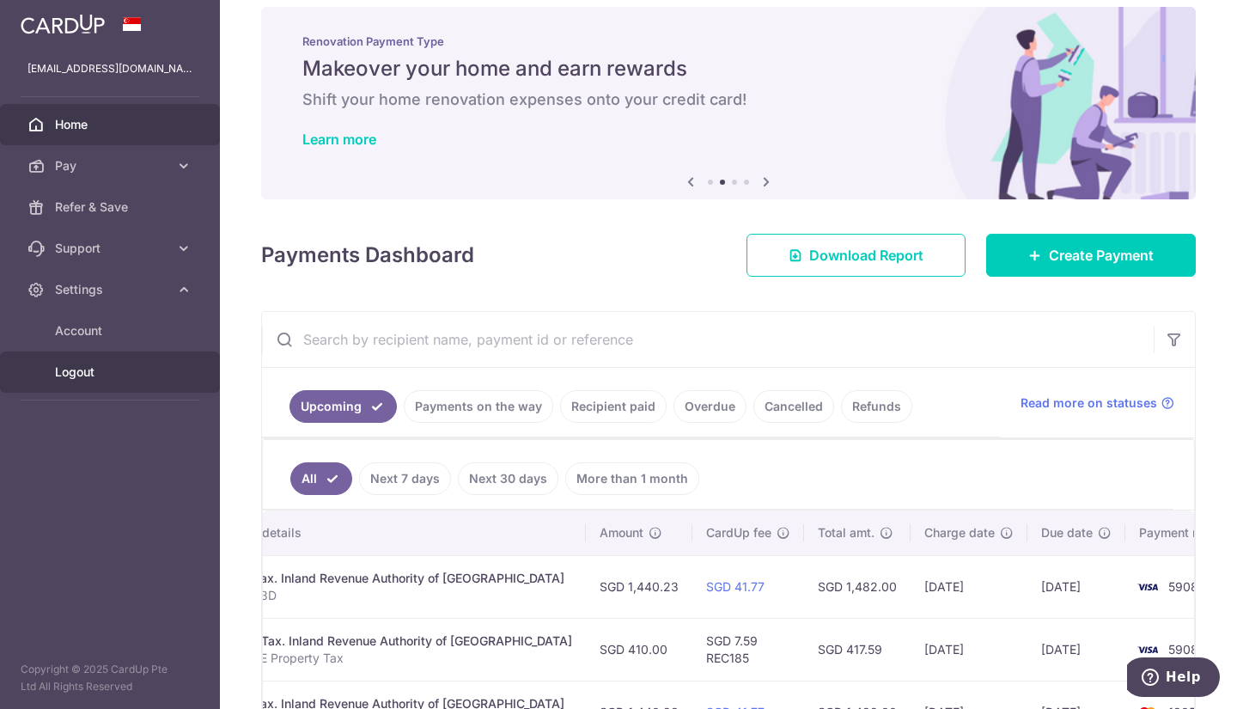
click at [109, 382] on link "Logout" at bounding box center [110, 371] width 220 height 41
